Goal: Browse casually

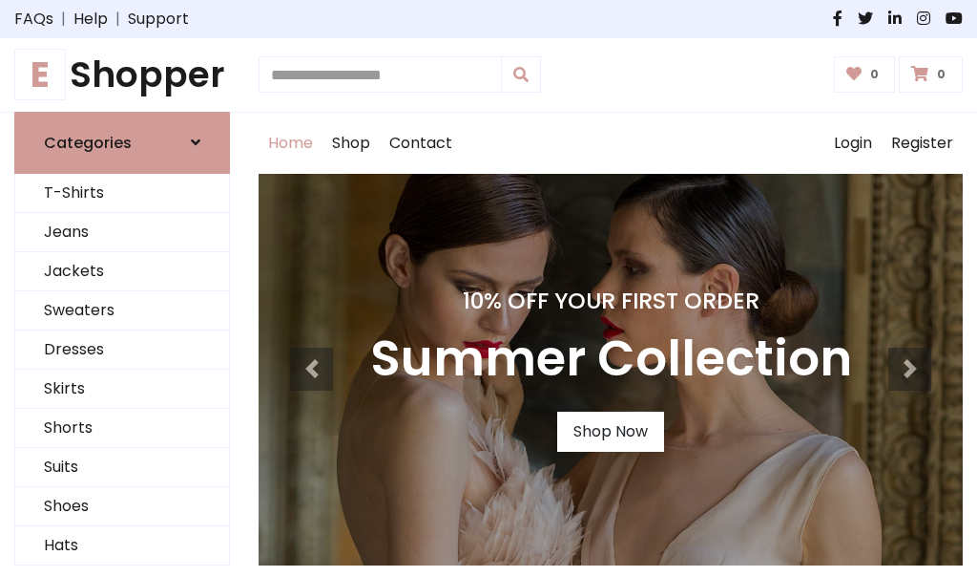
click at [489, 288] on h4 "10% Off Your First Order" at bounding box center [611, 300] width 482 height 27
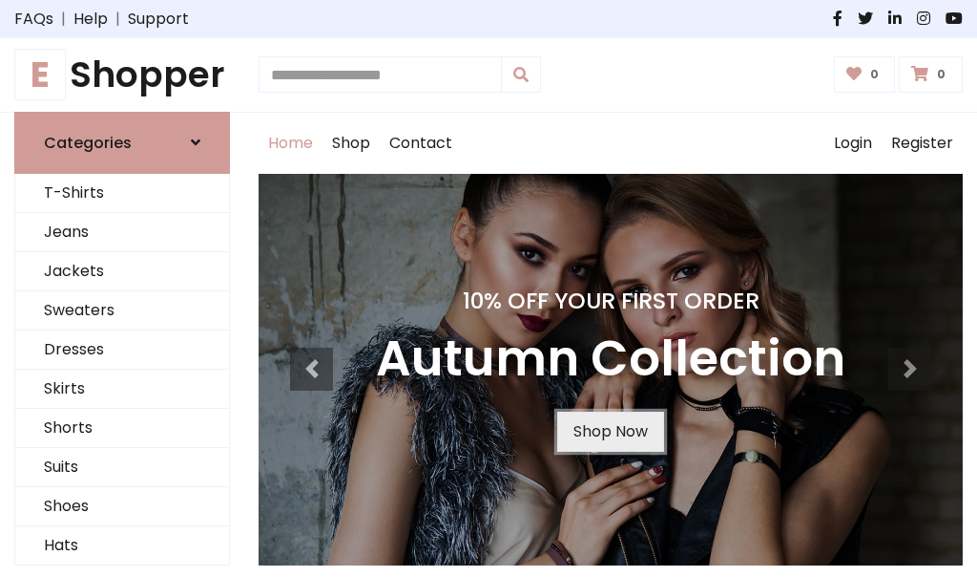
click at [610, 430] on link "Shop Now" at bounding box center [610, 431] width 107 height 40
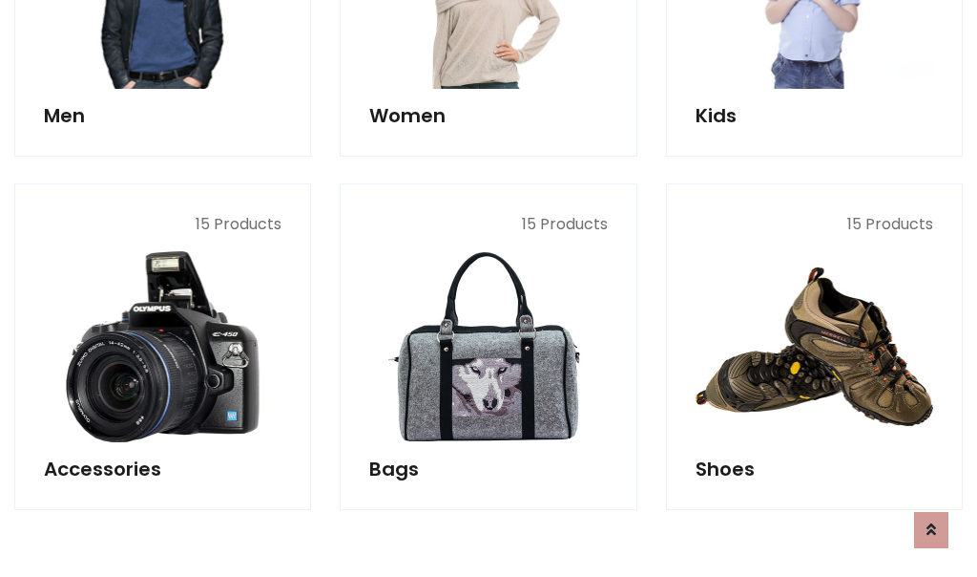
scroll to position [1903, 0]
